Goal: Information Seeking & Learning: Find specific fact

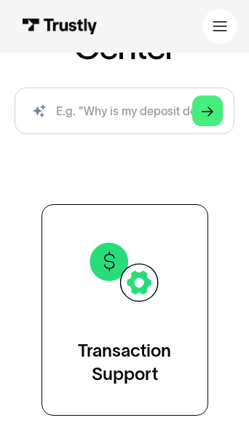
scroll to position [166, 0]
click at [143, 262] on img at bounding box center [125, 272] width 76 height 76
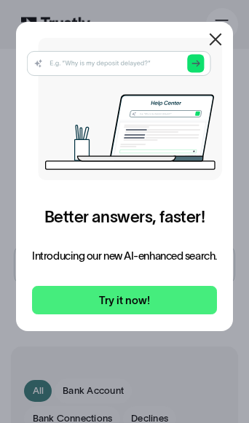
click at [217, 34] on icon at bounding box center [215, 39] width 17 height 17
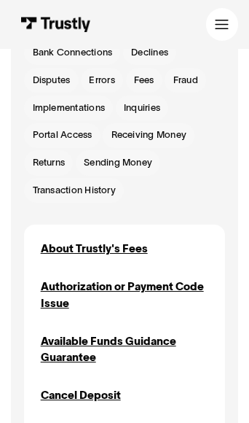
scroll to position [366, 0]
click at [165, 333] on div "Available Funds Guidance Guarantee" at bounding box center [125, 349] width 168 height 33
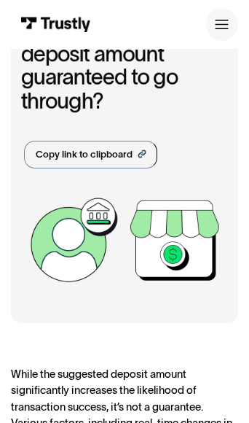
scroll to position [54, 0]
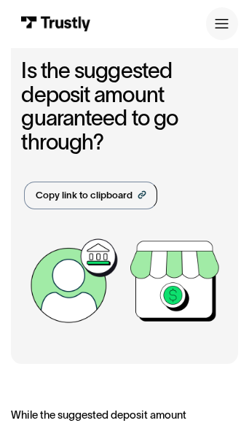
click at [119, 192] on div "Copy link to clipboard" at bounding box center [84, 196] width 97 height 15
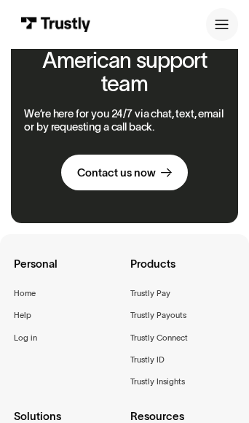
scroll to position [969, 0]
click at [170, 308] on div "Trustly Payouts" at bounding box center [159, 315] width 56 height 14
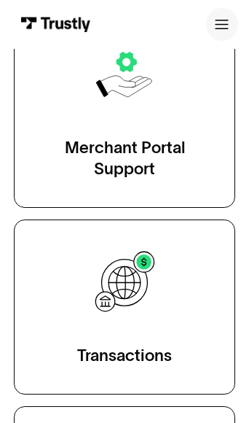
scroll to position [332, 0]
click at [174, 125] on link "Merchant Portal Support" at bounding box center [125, 110] width 222 height 196
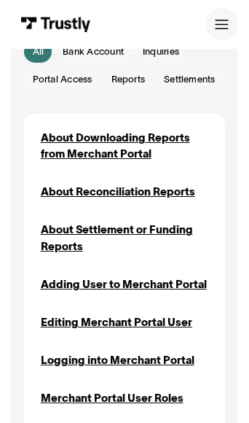
scroll to position [339, 0]
click at [159, 254] on div "About Settlement or Funding Reports" at bounding box center [125, 238] width 168 height 33
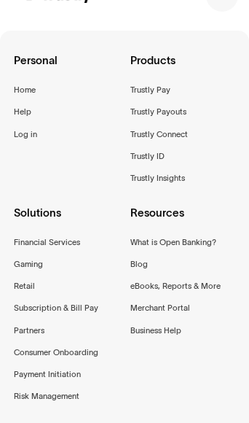
scroll to position [1415, 0]
click at [39, 257] on div "Gaming" at bounding box center [28, 264] width 29 height 14
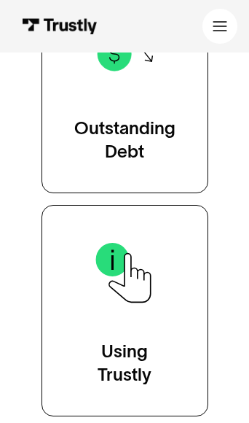
scroll to position [611, 0]
click at [156, 279] on img at bounding box center [125, 273] width 76 height 76
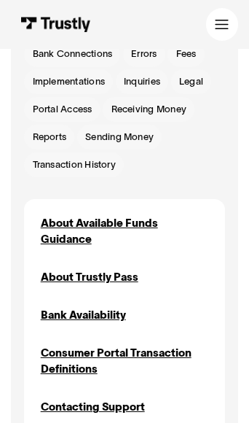
scroll to position [332, 0]
click at [103, 314] on div "Bank Availability" at bounding box center [83, 315] width 85 height 16
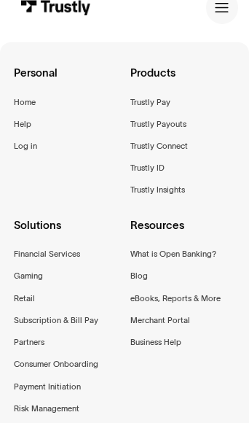
scroll to position [2146, 0]
click at [63, 380] on div "Payment Initiation" at bounding box center [47, 387] width 67 height 14
